Goal: Transaction & Acquisition: Purchase product/service

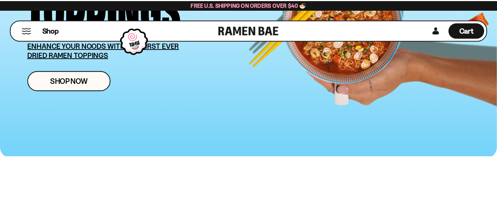
scroll to position [148, 0]
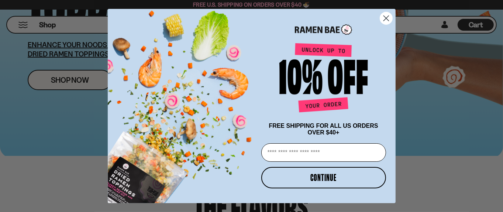
click at [387, 17] on circle "Close dialog" at bounding box center [386, 18] width 12 height 12
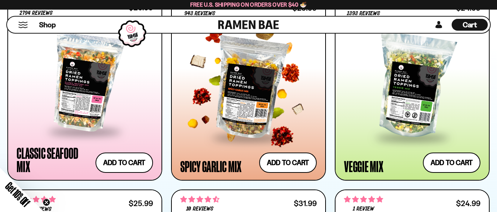
scroll to position [443, 0]
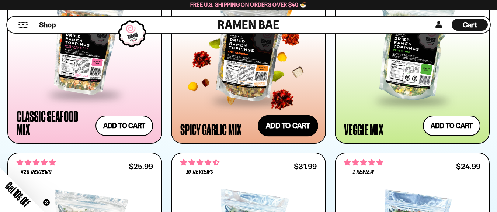
click at [288, 122] on button "Add to cart" at bounding box center [288, 125] width 61 height 21
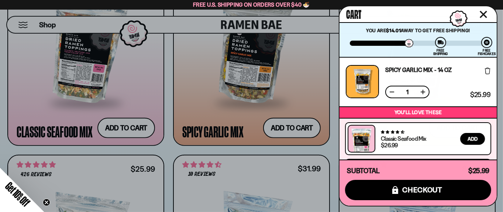
click at [484, 13] on icon "Close cart" at bounding box center [483, 14] width 7 height 7
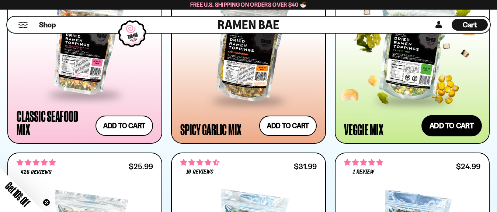
click at [454, 124] on button "Add to cart" at bounding box center [452, 125] width 61 height 21
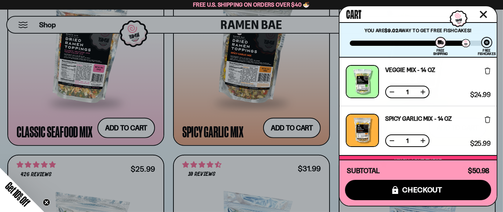
click at [483, 14] on icon "Close cart" at bounding box center [483, 14] width 7 height 7
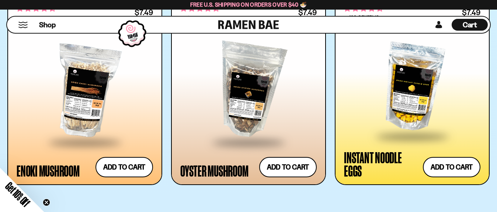
scroll to position [1033, 0]
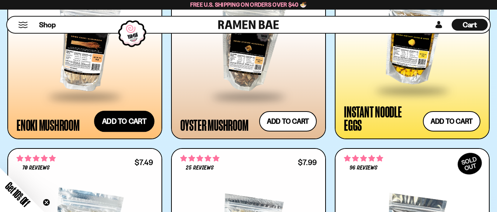
click at [124, 118] on button "Add to cart" at bounding box center [124, 121] width 61 height 21
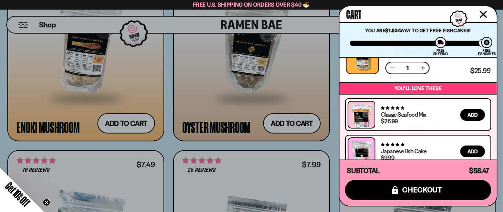
scroll to position [170, 0]
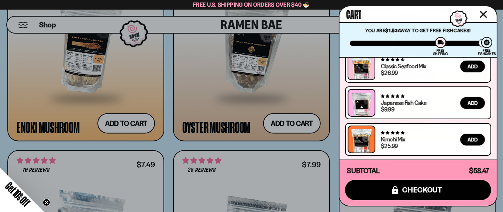
click at [482, 16] on icon "Close cart" at bounding box center [483, 14] width 7 height 7
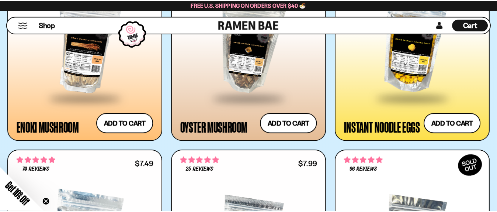
scroll to position [1033, 0]
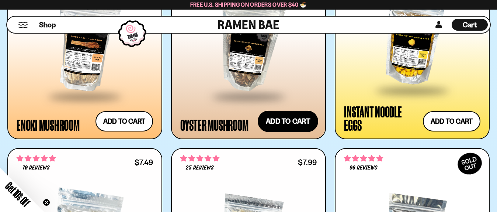
click at [282, 124] on button "Add to cart" at bounding box center [288, 121] width 61 height 21
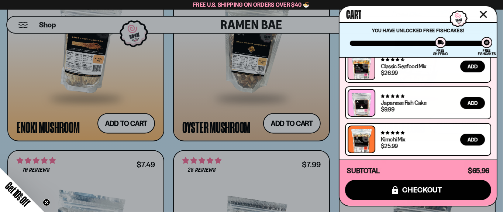
scroll to position [267, 0]
click at [483, 14] on icon "Close cart" at bounding box center [483, 14] width 7 height 7
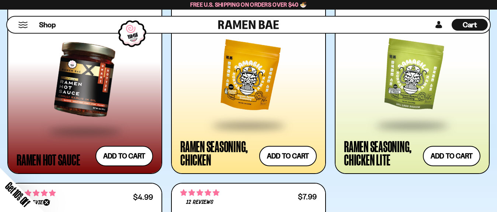
scroll to position [1402, 0]
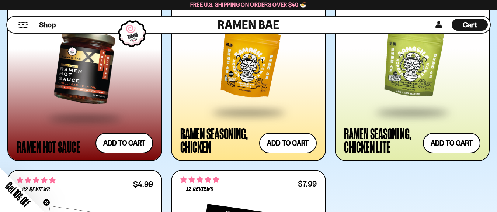
click at [256, 71] on div at bounding box center [248, 63] width 137 height 97
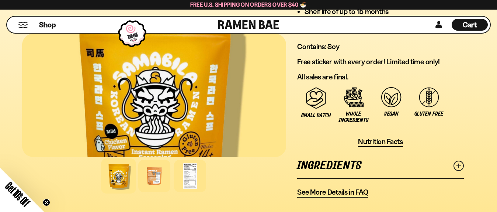
scroll to position [664, 0]
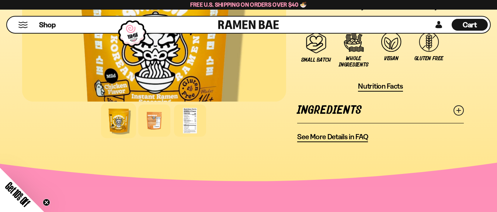
click at [344, 132] on span "See More Details in FAQ" at bounding box center [332, 136] width 71 height 9
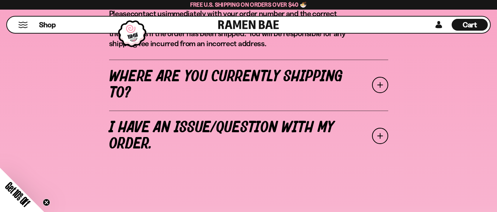
scroll to position [406, 0]
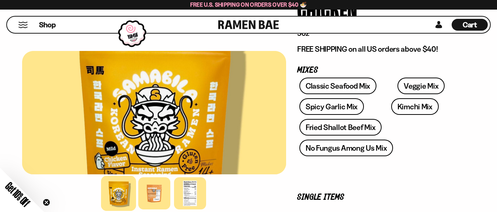
scroll to position [111, 0]
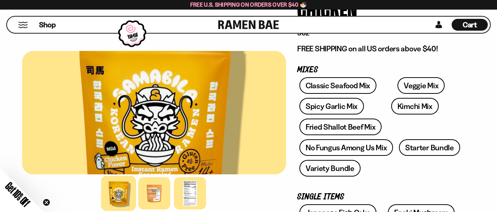
click at [120, 198] on div at bounding box center [118, 193] width 35 height 35
click at [156, 193] on div at bounding box center [154, 193] width 35 height 35
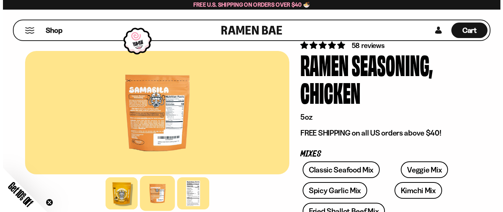
scroll to position [0, 0]
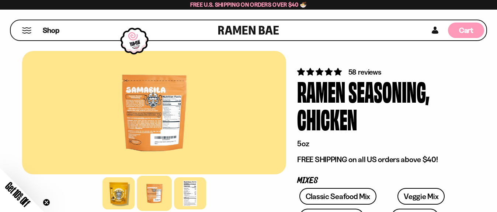
click at [466, 27] on span "Cart" at bounding box center [466, 30] width 14 height 9
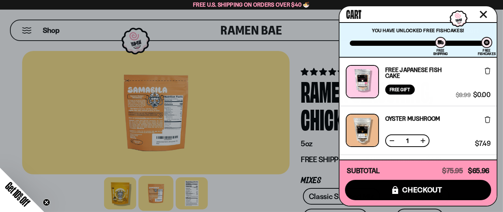
click at [487, 70] on icon at bounding box center [488, 71] width 6 height 7
